Goal: Information Seeking & Learning: Understand process/instructions

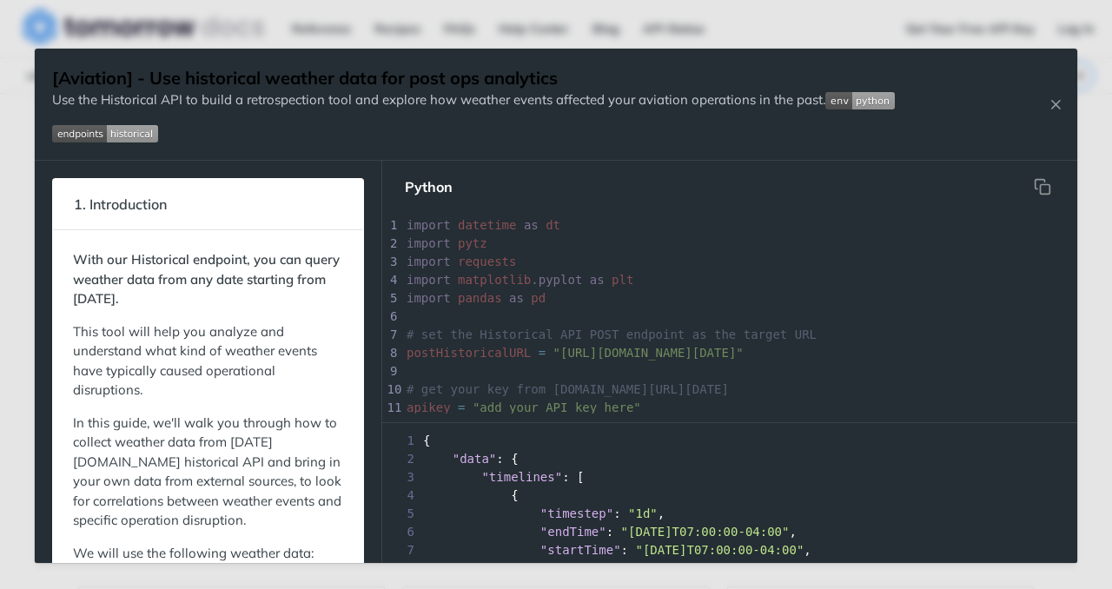
scroll to position [1066, 0]
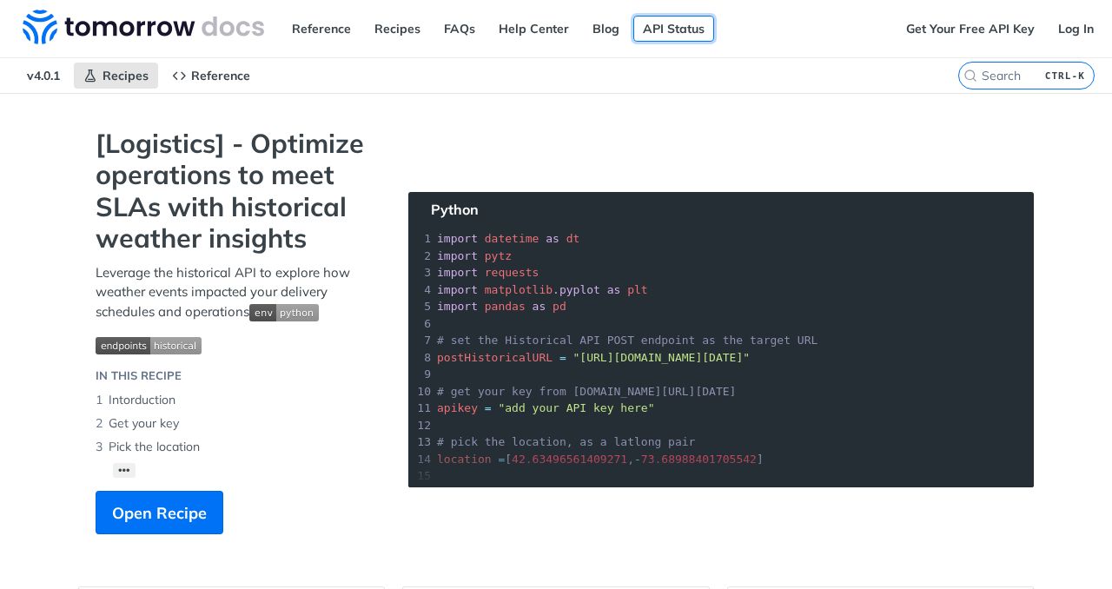
click at [668, 26] on link "API Status" at bounding box center [673, 29] width 81 height 26
click at [314, 26] on link "Reference" at bounding box center [321, 29] width 78 height 26
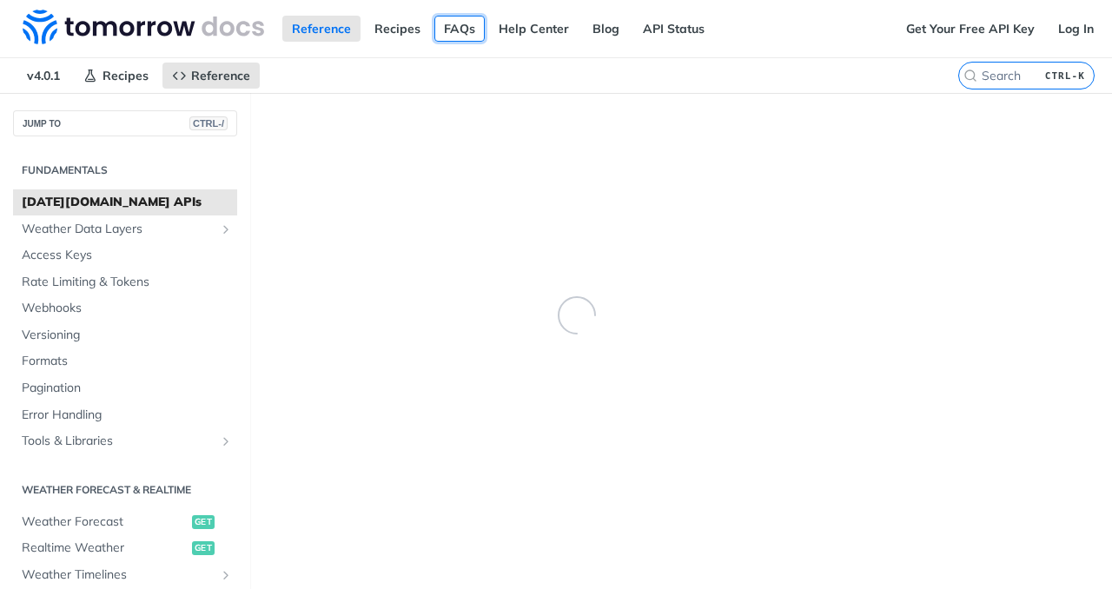
click at [438, 20] on link "FAQs" at bounding box center [459, 29] width 50 height 26
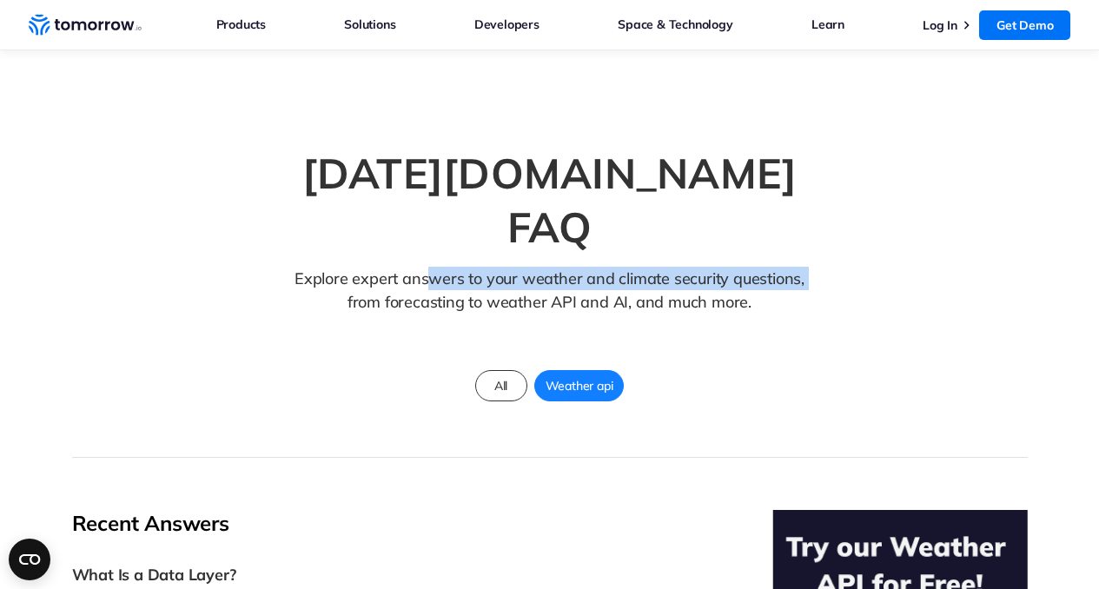
drag, startPoint x: 315, startPoint y: 236, endPoint x: 470, endPoint y: 232, distance: 154.7
click at [443, 267] on p "Explore expert answers to your weather and climate security questions, from for…" at bounding box center [550, 304] width 526 height 74
click at [603, 267] on p "Explore expert answers to your weather and climate security questions, from for…" at bounding box center [550, 304] width 526 height 74
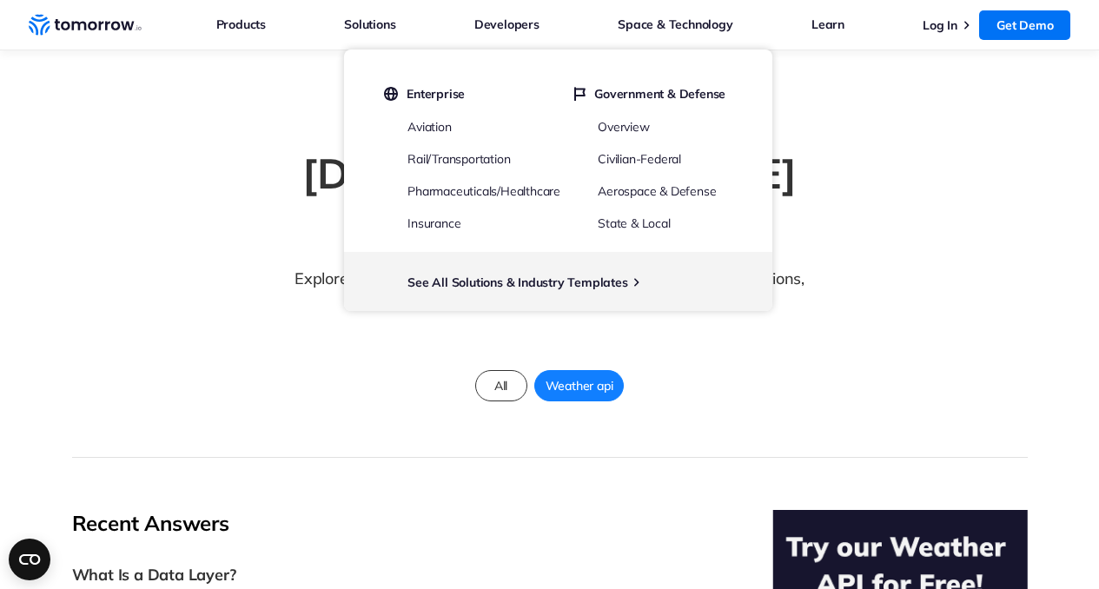
click at [96, 30] on icon "Weather Intelligence Solutions" at bounding box center [85, 25] width 113 height 22
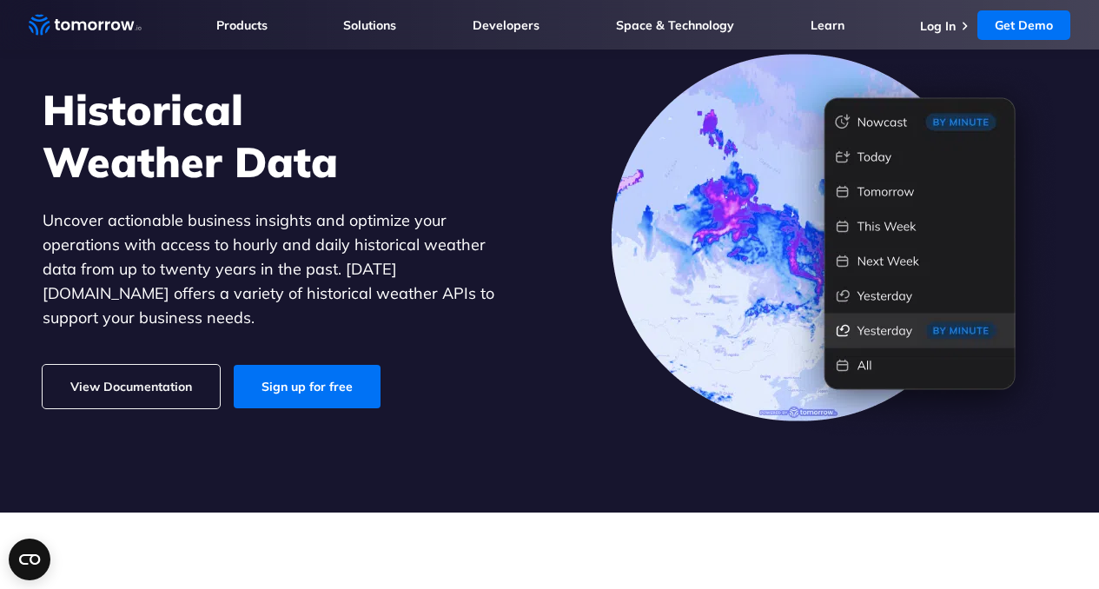
scroll to position [174, 0]
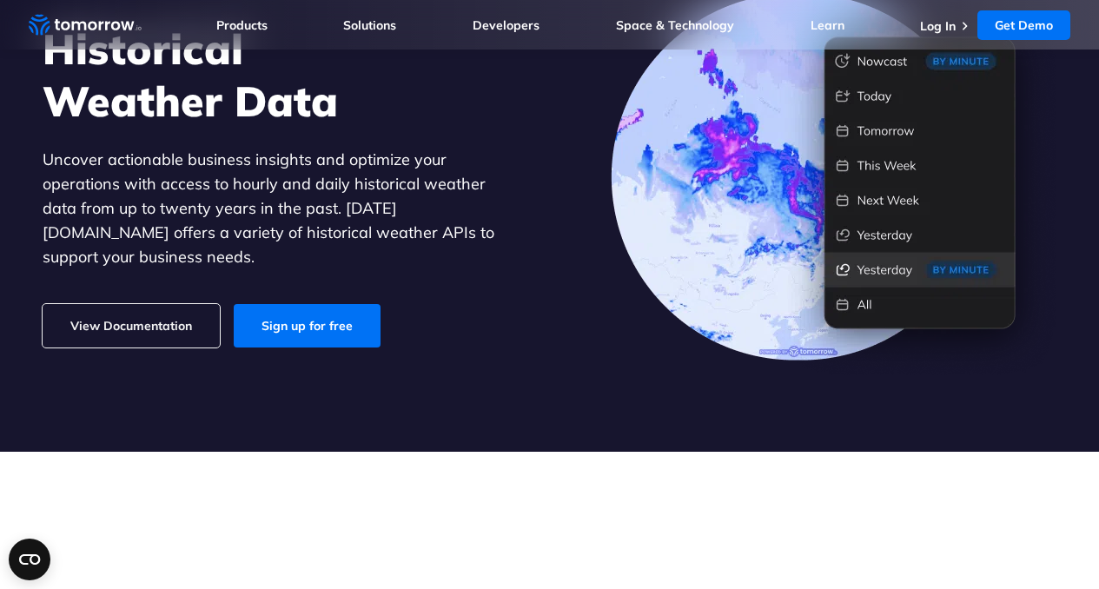
click at [119, 310] on link "View Documentation" at bounding box center [131, 325] width 177 height 43
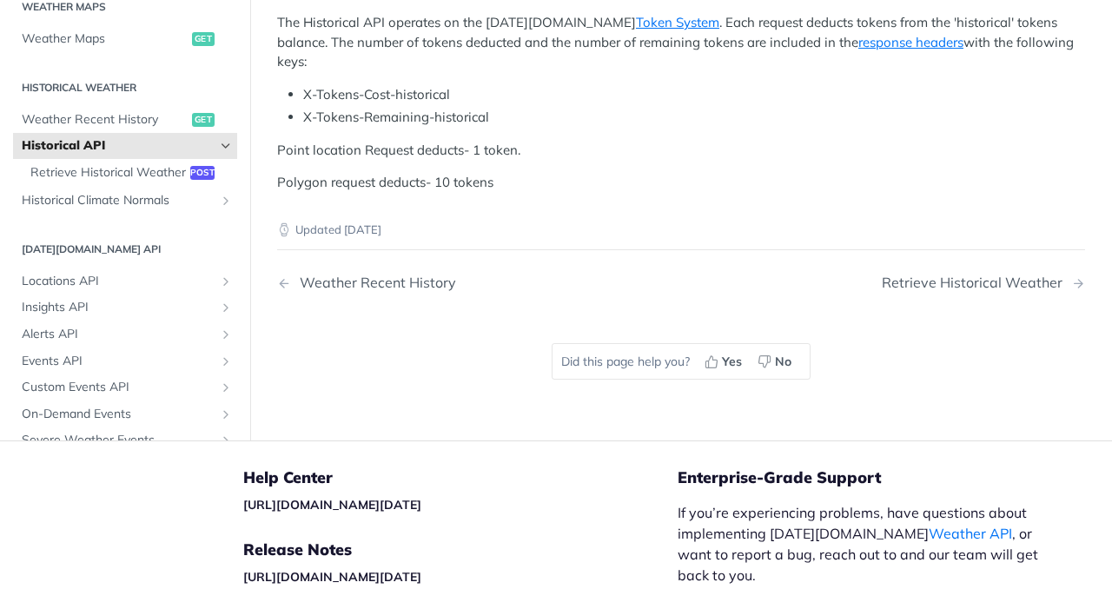
scroll to position [1043, 0]
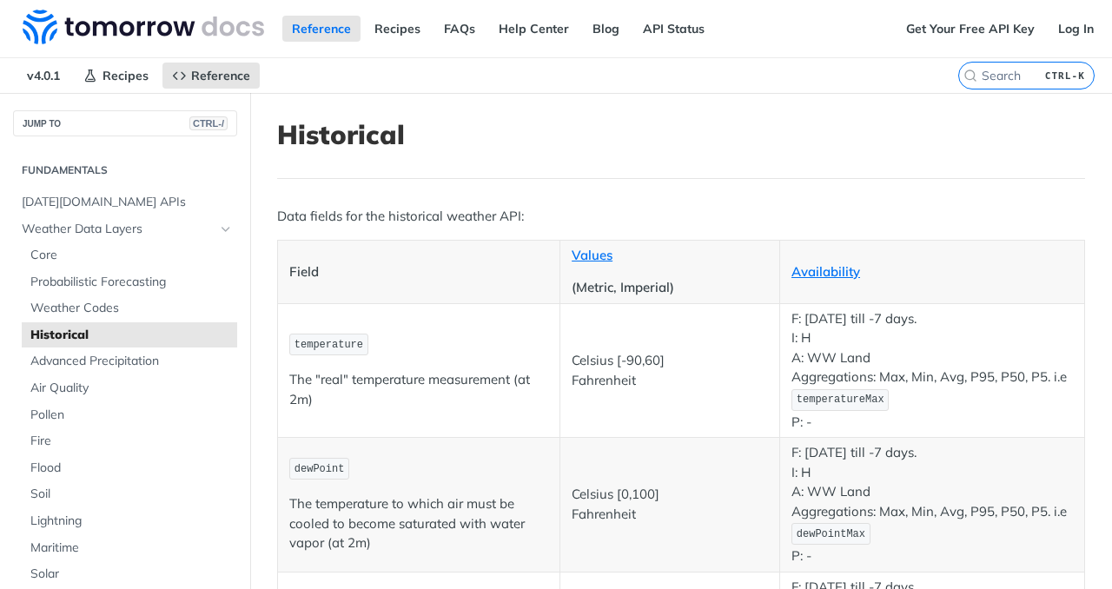
click at [76, 339] on span "Historical" at bounding box center [131, 335] width 202 height 17
click at [382, 30] on link "Recipes" at bounding box center [397, 29] width 65 height 26
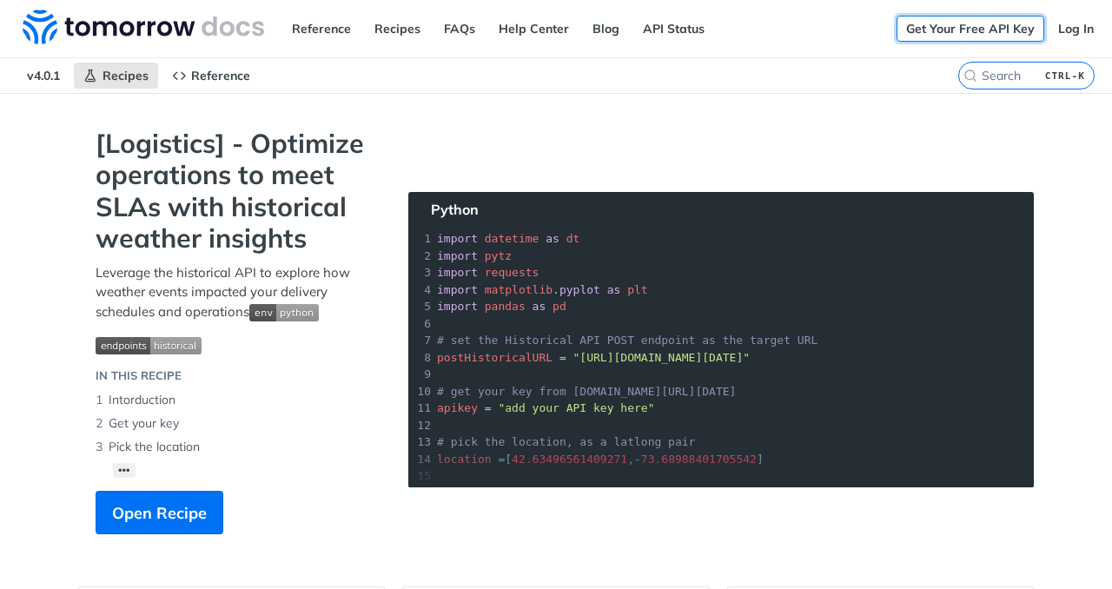
click at [982, 30] on link "Get Your Free API Key" at bounding box center [971, 29] width 148 height 26
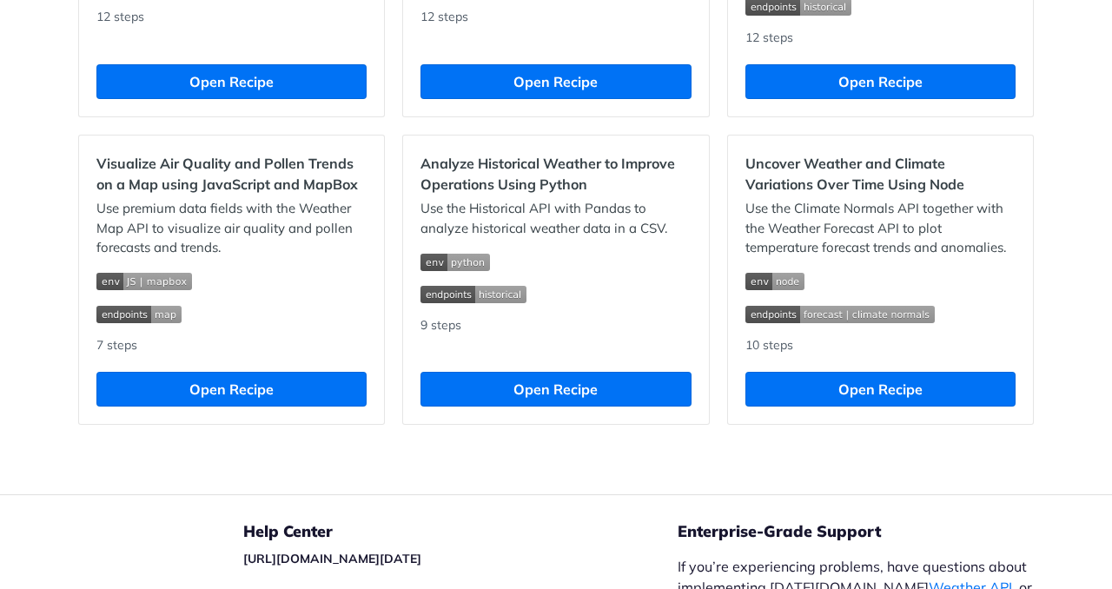
scroll to position [1824, 0]
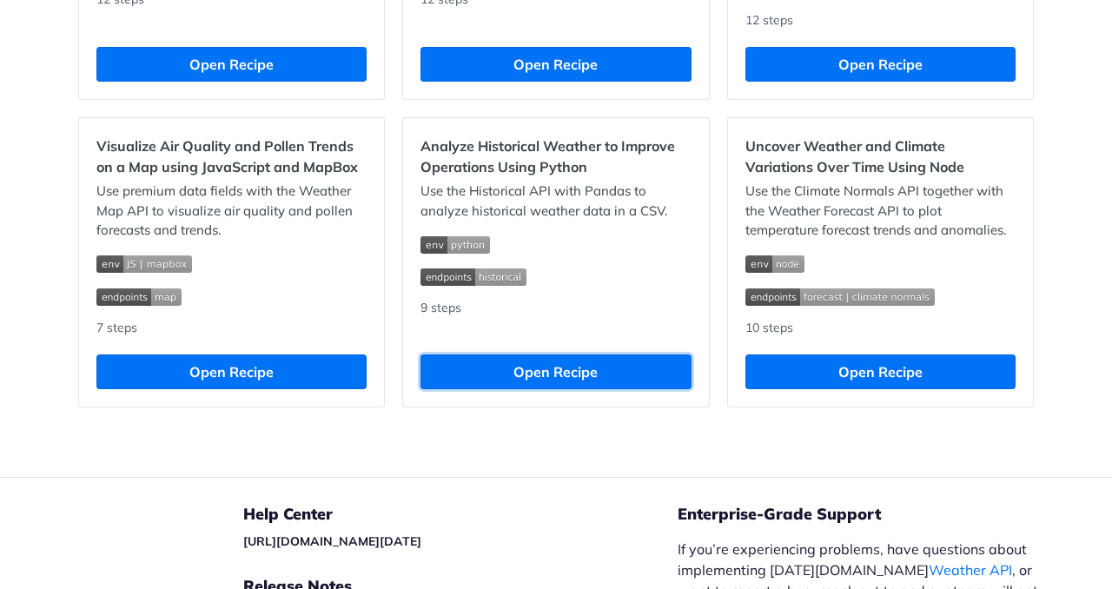
drag, startPoint x: 589, startPoint y: 382, endPoint x: 542, endPoint y: 238, distance: 151.7
click at [589, 382] on button "Open Recipe" at bounding box center [555, 371] width 270 height 35
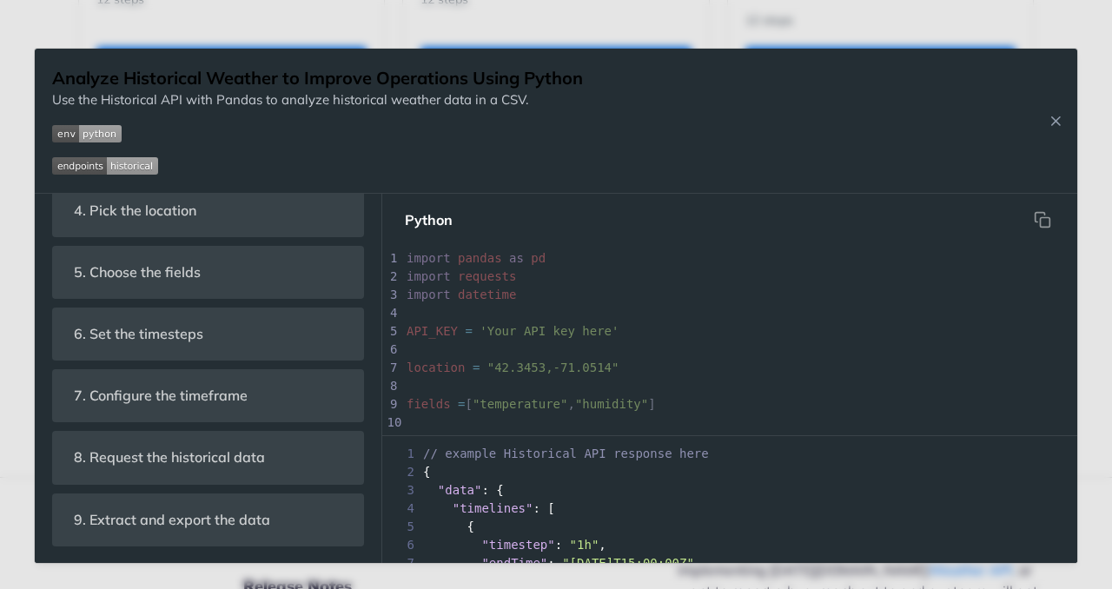
click at [250, 299] on div "1. Introduction With our Historical endpoint, you can query weather data from […" at bounding box center [208, 125] width 312 height 843
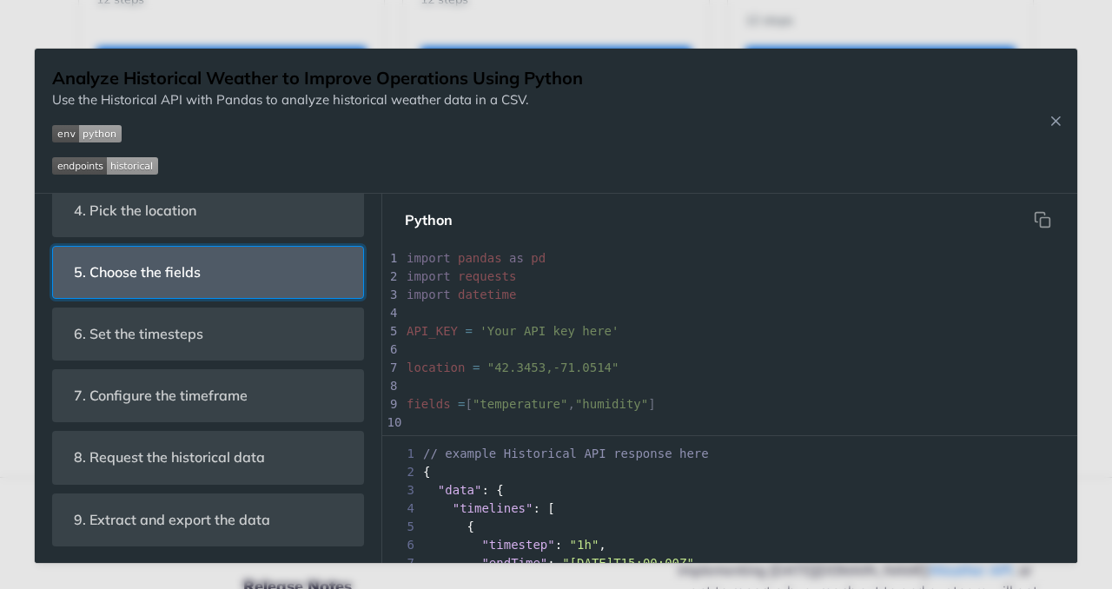
click at [244, 272] on header "5. Choose the fields" at bounding box center [208, 272] width 310 height 51
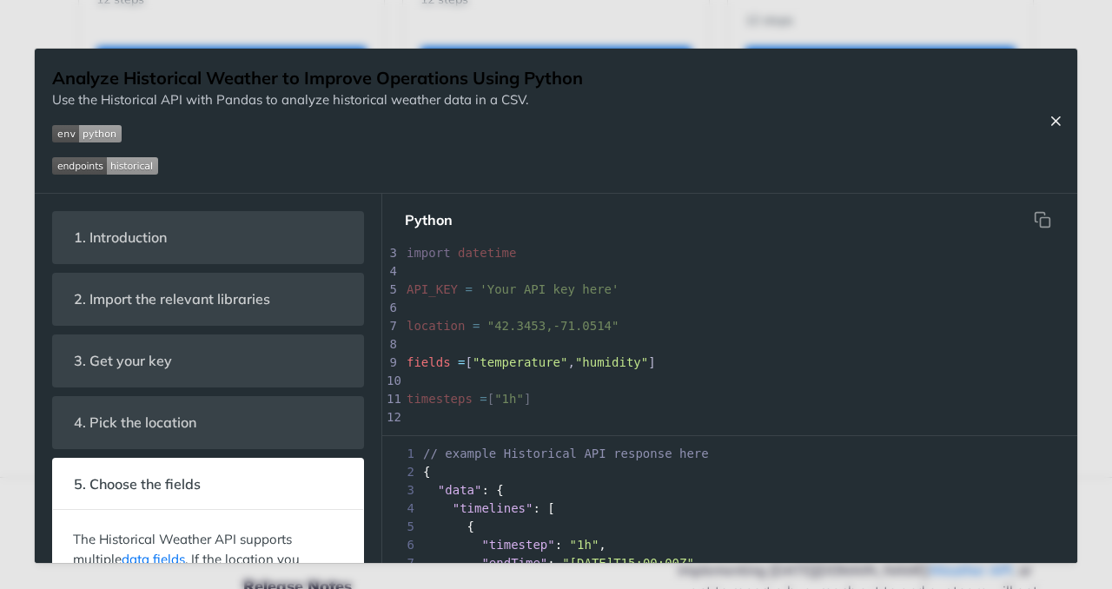
click at [1056, 125] on icon "Close Recipe" at bounding box center [1056, 121] width 16 height 16
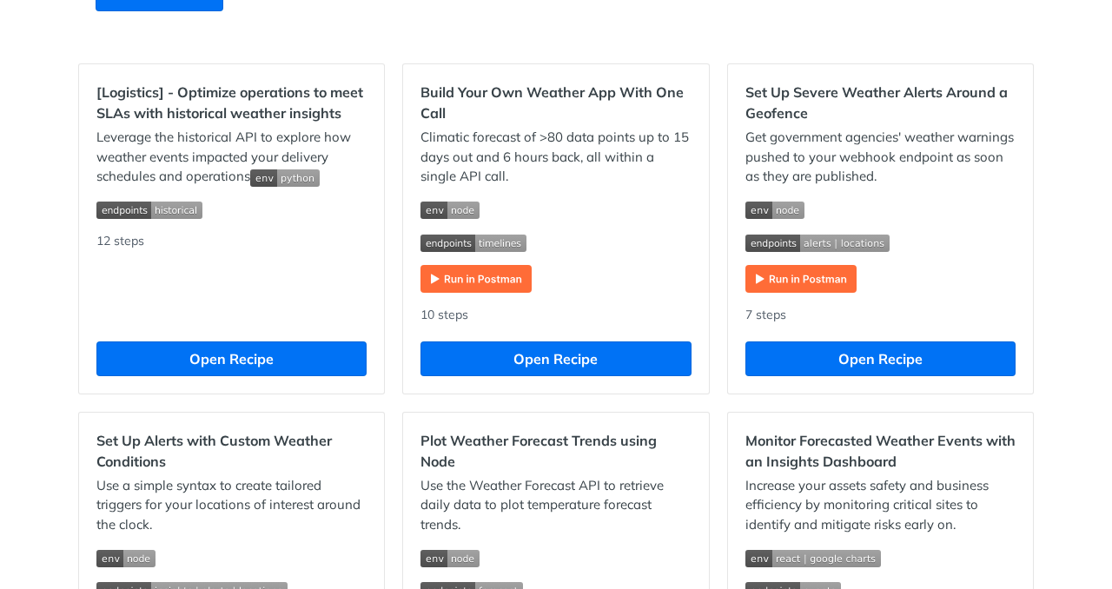
scroll to position [521, 0]
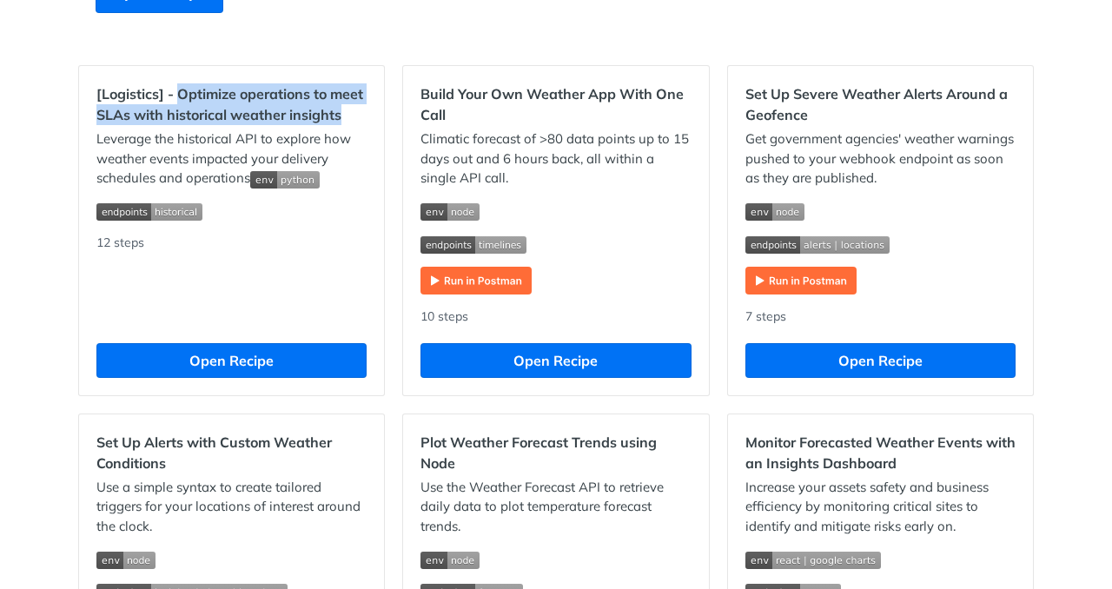
drag, startPoint x: 171, startPoint y: 91, endPoint x: 351, endPoint y: 125, distance: 183.0
click at [351, 125] on h2 "[Logistics] - Optimize operations to meet SLAs with historical weather insights" at bounding box center [231, 104] width 270 height 42
copy h2 "Optimize operations to meet SLAs with historical weather insights"
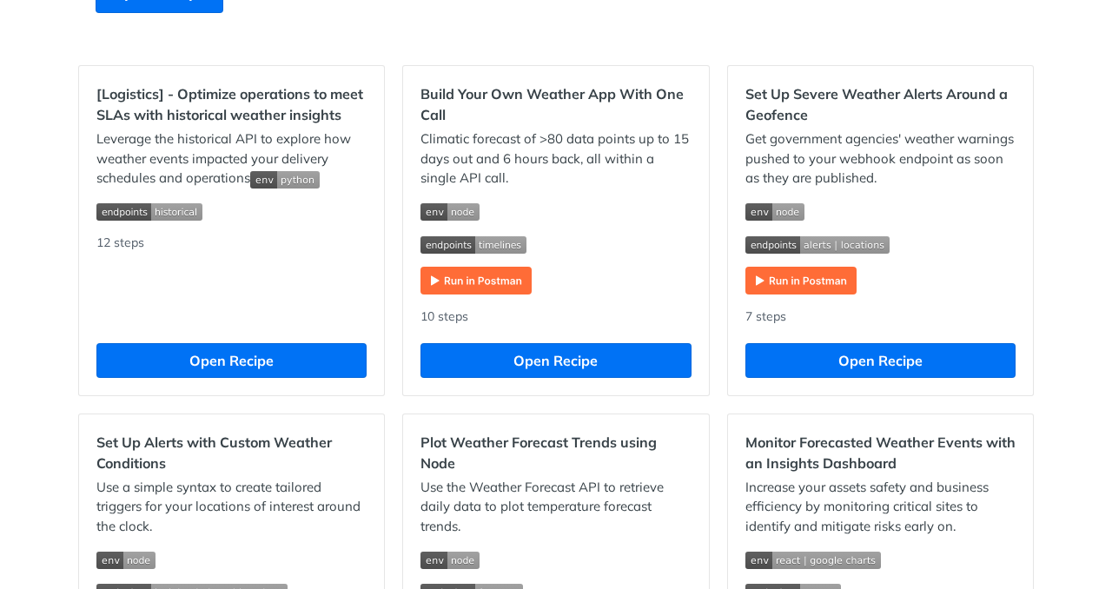
click at [354, 143] on p "Leverage the historical API to explore how weather events impacted your deliver…" at bounding box center [231, 158] width 270 height 59
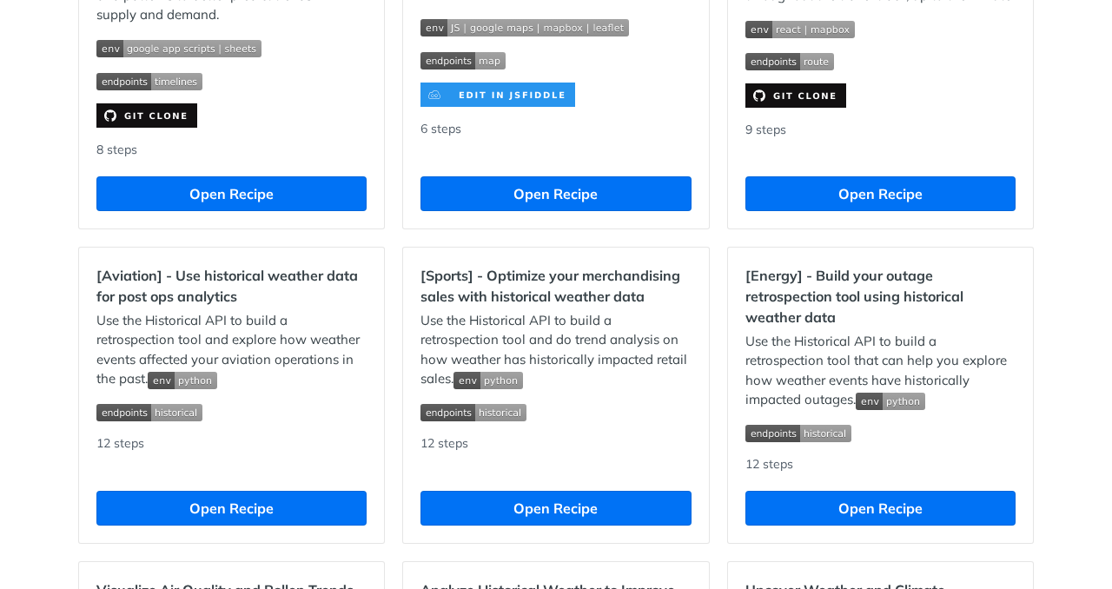
scroll to position [1390, 0]
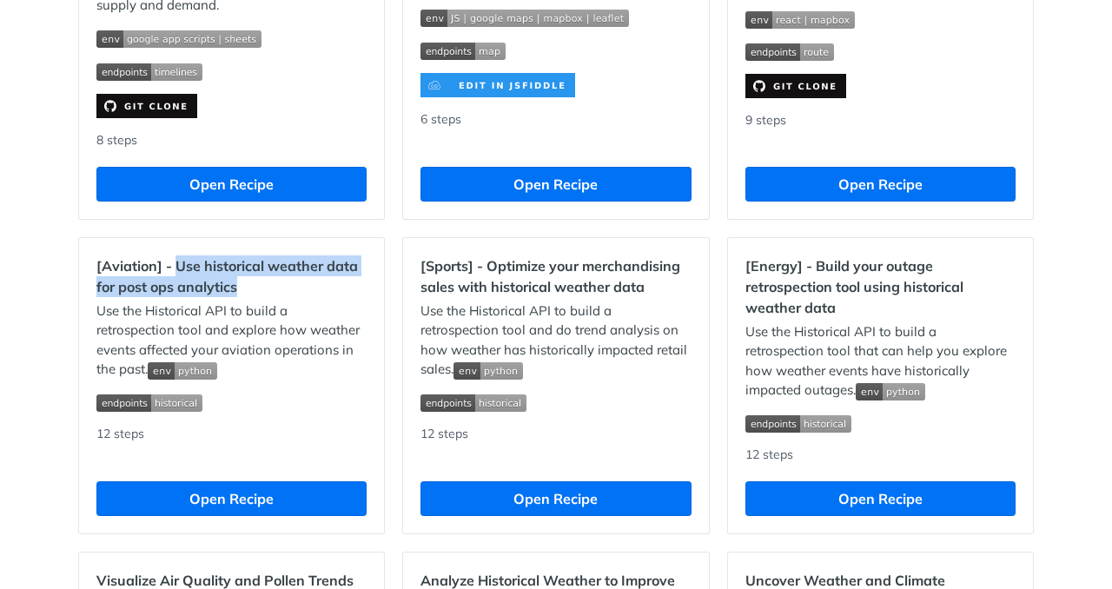
drag, startPoint x: 170, startPoint y: 265, endPoint x: 243, endPoint y: 288, distance: 76.4
click at [243, 288] on h2 "[Aviation] - Use historical weather data for post ops analytics" at bounding box center [231, 276] width 270 height 42
copy h2 "Use historical weather data for post ops analytics"
click at [319, 289] on h2 "[Aviation] - Use historical weather data for post ops analytics" at bounding box center [231, 276] width 270 height 42
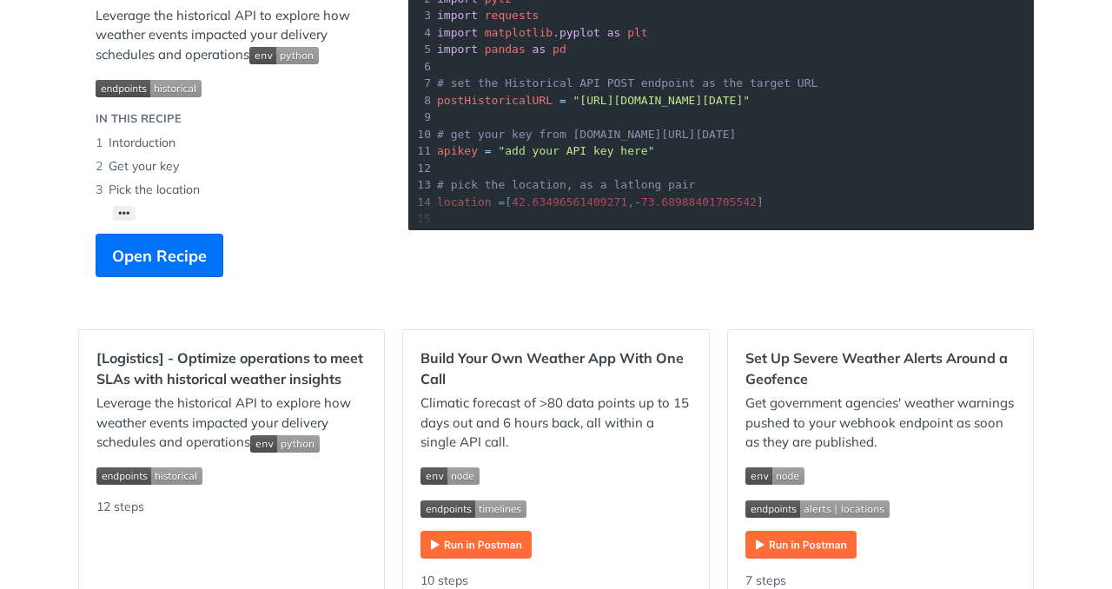
scroll to position [348, 0]
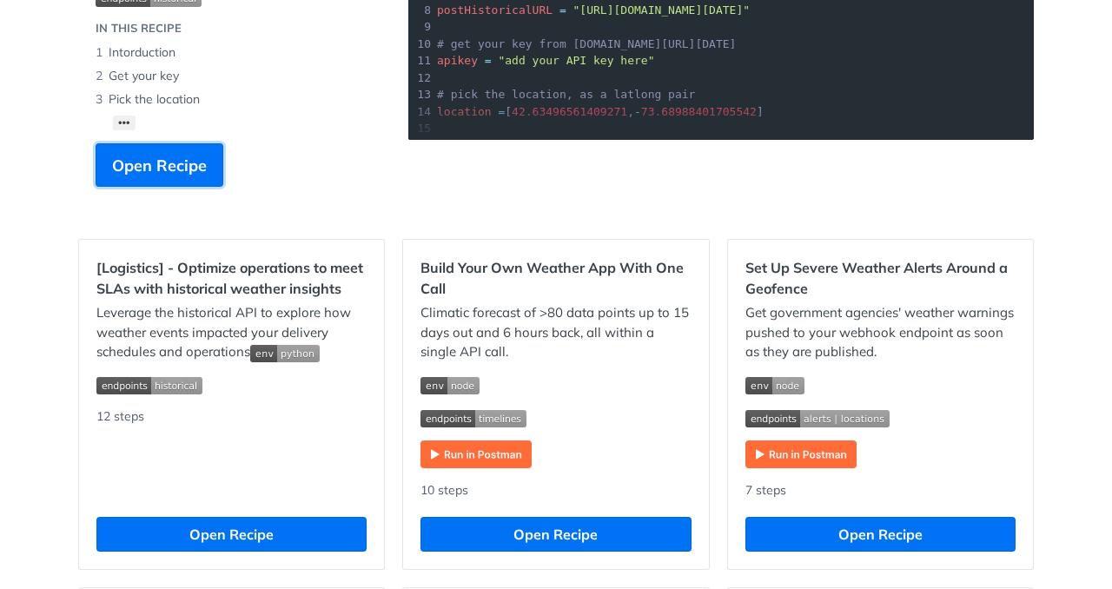
drag, startPoint x: 150, startPoint y: 163, endPoint x: 170, endPoint y: 166, distance: 20.2
click at [150, 163] on span "Open Recipe" at bounding box center [159, 165] width 95 height 23
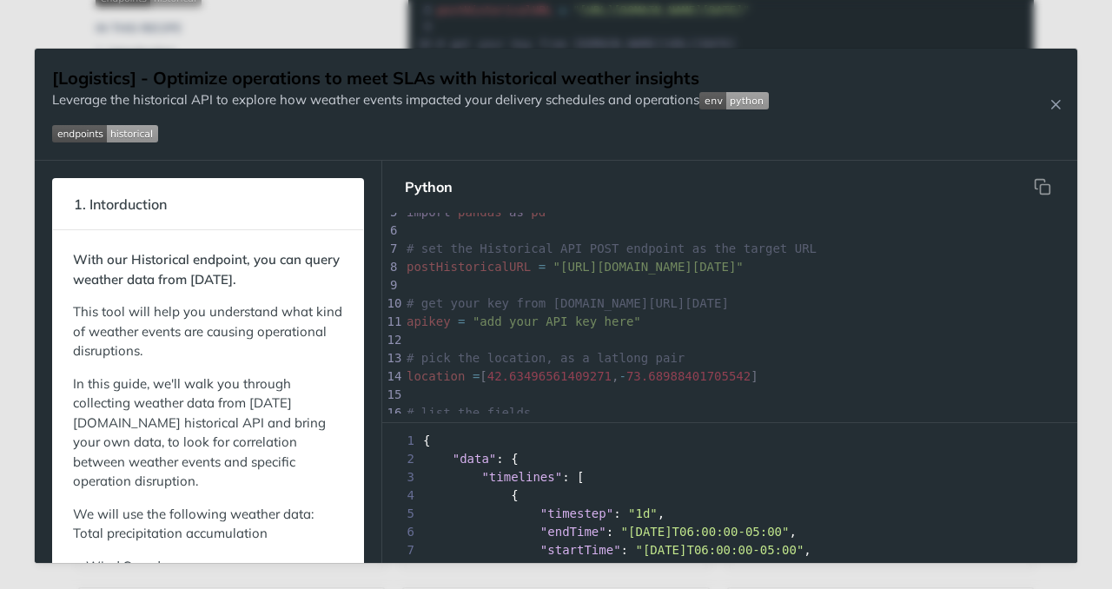
scroll to position [87, 0]
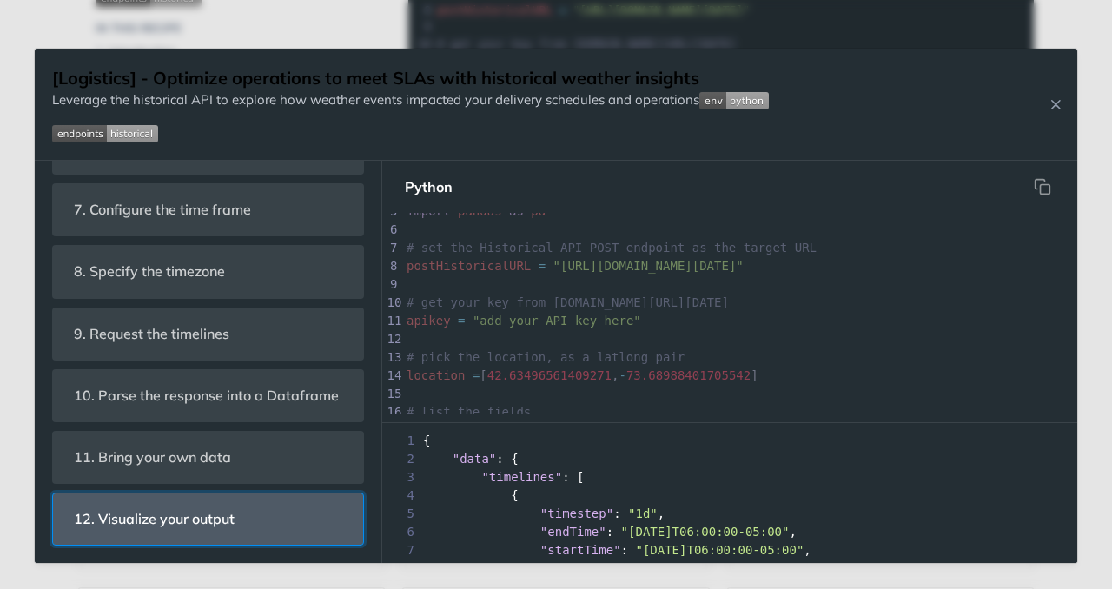
click at [192, 507] on span "12. Visualize your output" at bounding box center [154, 519] width 185 height 34
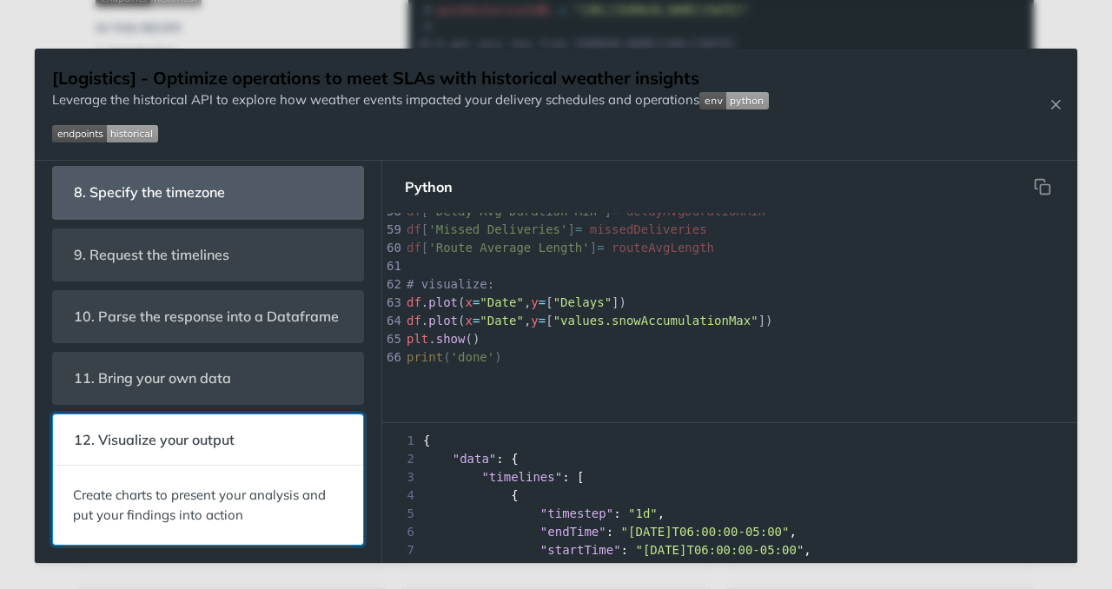
scroll to position [1067, 0]
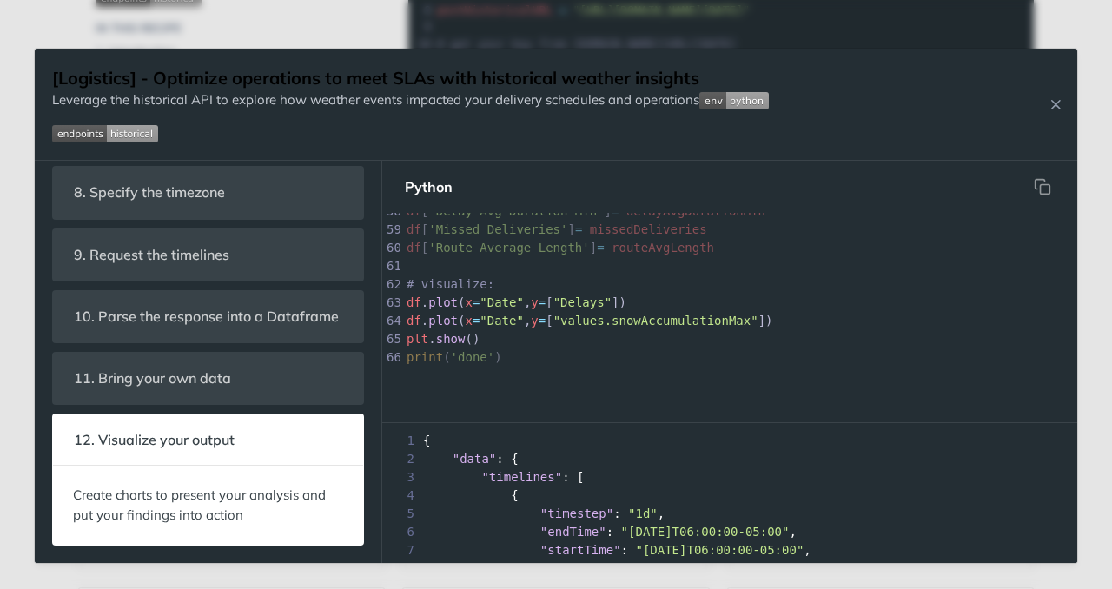
click at [132, 136] on img "Expand image" at bounding box center [105, 133] width 106 height 17
